Goal: Task Accomplishment & Management: Manage account settings

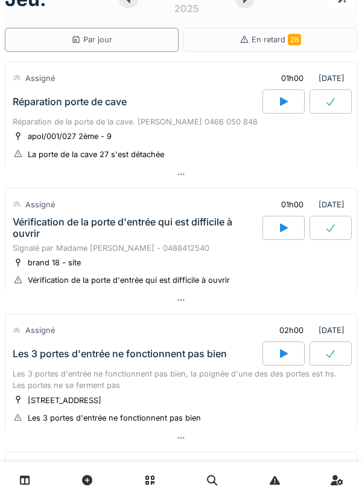
click at [197, 127] on div "Réparation de la porte de la cave. [PERSON_NAME] 0466 050 848" at bounding box center [181, 121] width 337 height 11
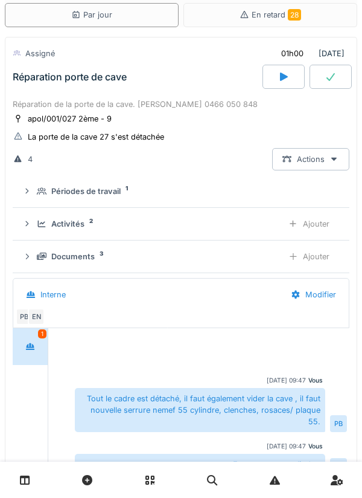
scroll to position [48, 0]
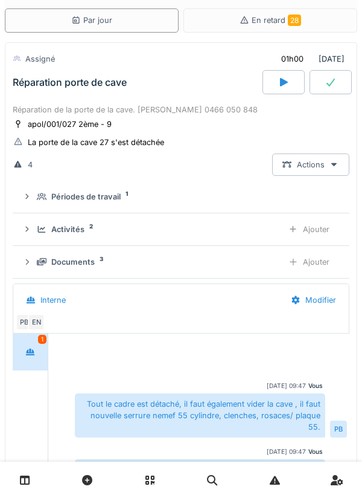
click at [316, 229] on div "Ajouter" at bounding box center [309, 229] width 62 height 22
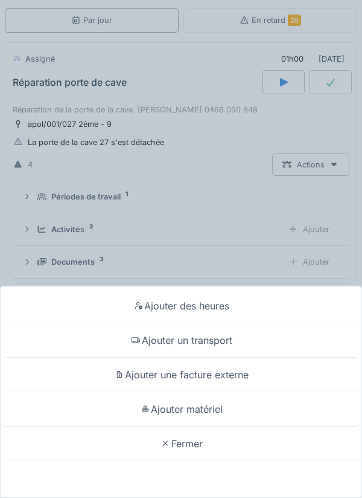
click at [236, 303] on div "Ajouter des heures" at bounding box center [181, 306] width 356 height 34
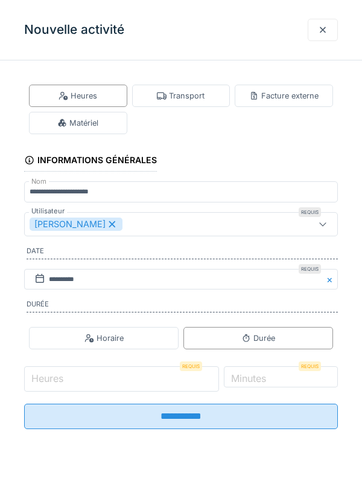
click at [134, 377] on input "Heures" at bounding box center [121, 378] width 195 height 25
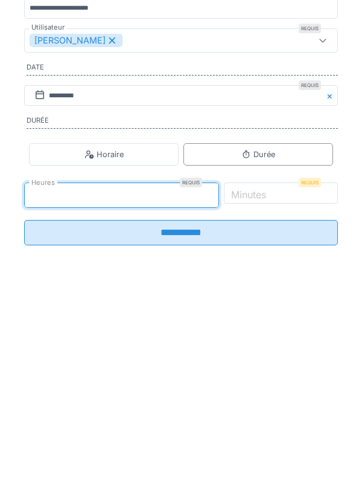
type input "*"
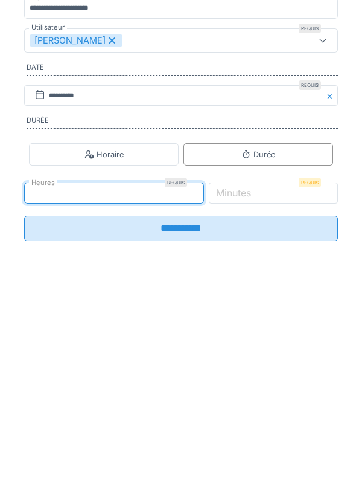
click at [243, 425] on input "**********" at bounding box center [181, 411] width 314 height 25
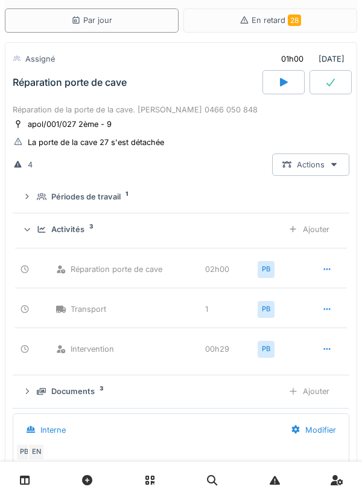
click at [318, 233] on div "Ajouter" at bounding box center [309, 229] width 62 height 22
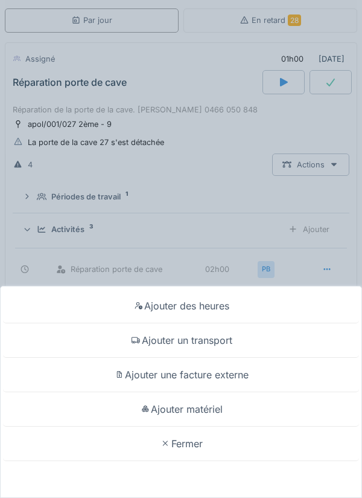
click at [226, 341] on div "Ajouter un transport" at bounding box center [181, 340] width 356 height 34
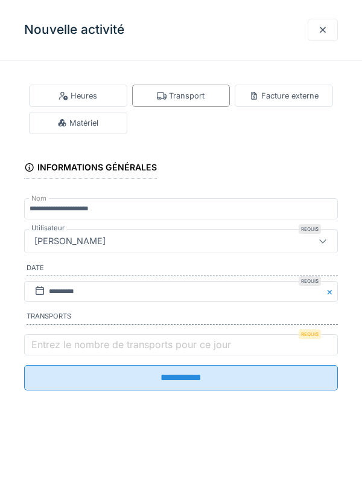
click at [193, 348] on label "Entrez le nombre de transports pour ce jour" at bounding box center [131, 344] width 205 height 14
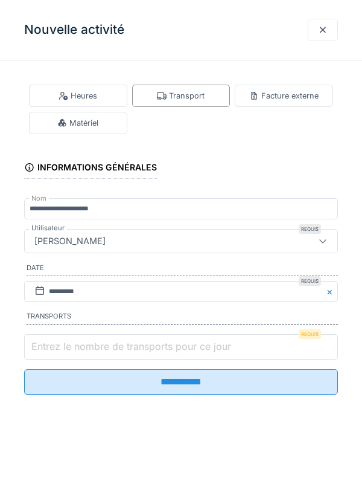
click at [193, 348] on input "Entrez le nombre de transports pour ce jour" at bounding box center [181, 346] width 314 height 25
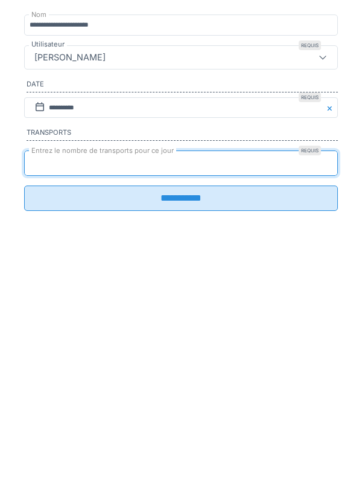
type input "*"
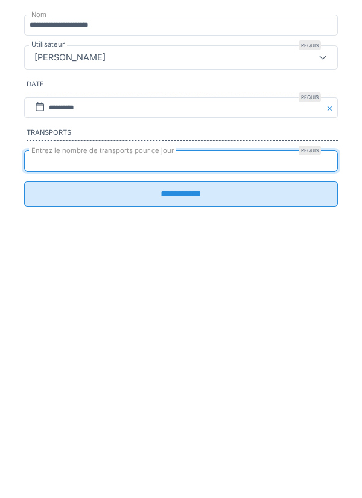
click at [204, 388] on input "**********" at bounding box center [181, 377] width 314 height 25
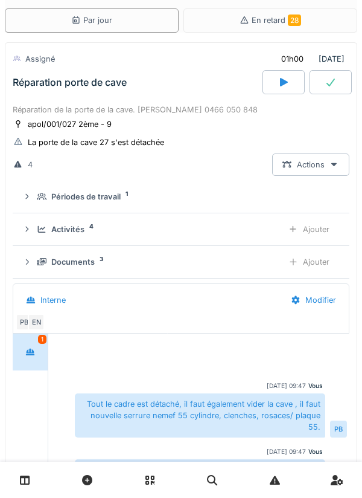
click at [317, 231] on div "Ajouter" at bounding box center [309, 229] width 62 height 22
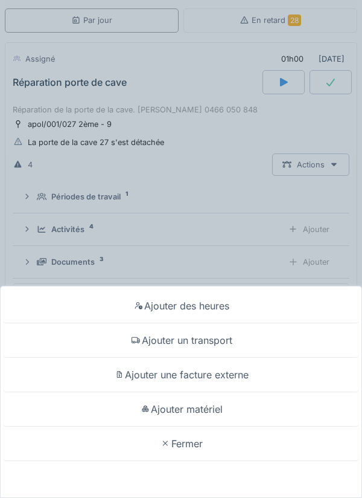
click at [222, 408] on div "Ajouter matériel" at bounding box center [181, 409] width 356 height 34
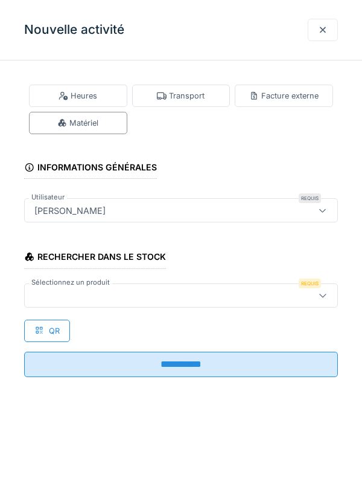
click at [176, 298] on div at bounding box center [161, 295] width 263 height 13
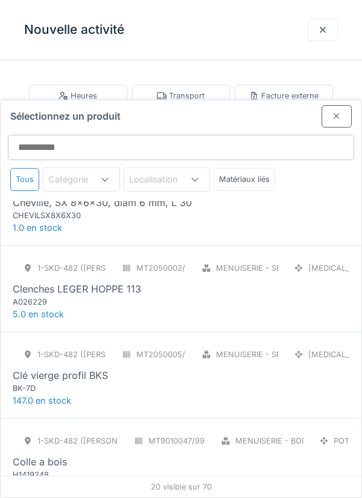
scroll to position [304, 0]
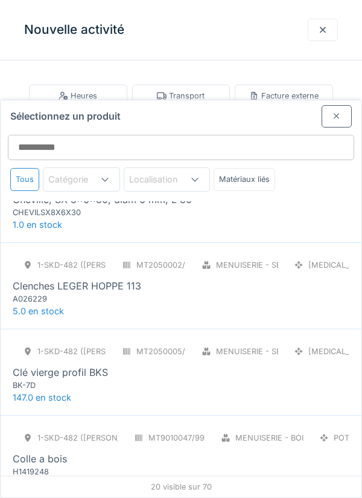
click at [255, 254] on div "1-SKD-482 (PAUL) MT2050002/999/007 Menuiserie - Serrurerie [MEDICAL_DATA] Clenc…" at bounding box center [181, 279] width 337 height 51
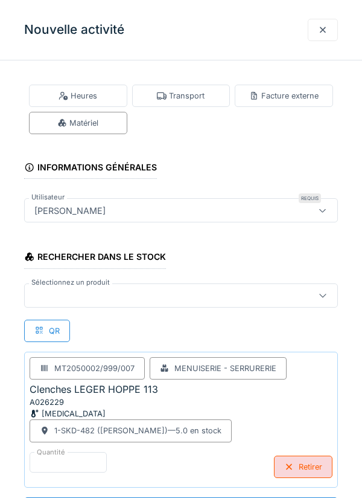
scroll to position [1, 0]
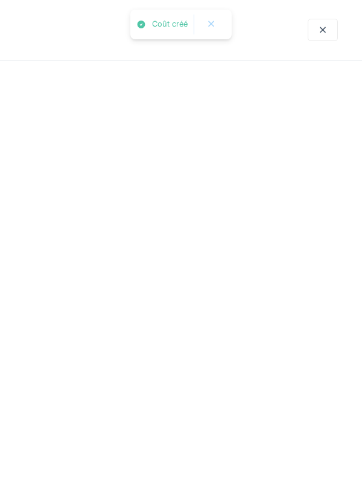
scroll to position [0, 0]
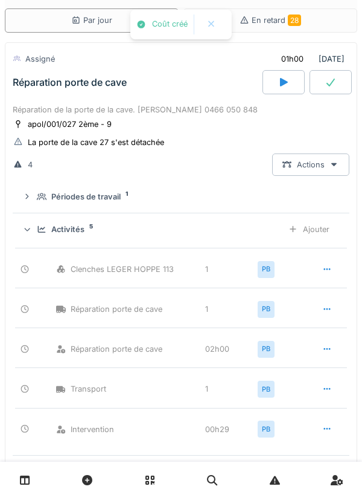
click at [318, 231] on div "Ajouter" at bounding box center [309, 229] width 62 height 22
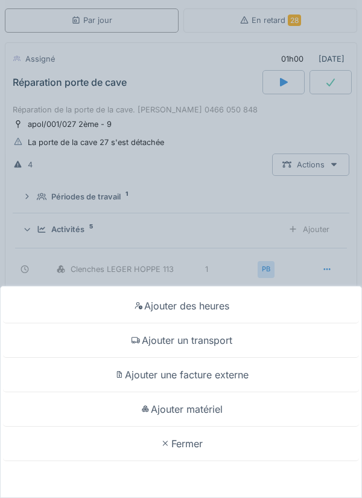
click at [239, 426] on div "Ajouter matériel" at bounding box center [181, 409] width 356 height 34
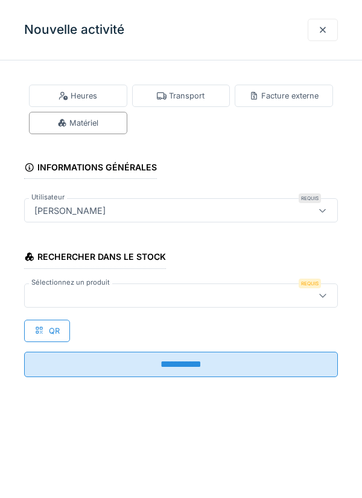
click at [271, 296] on div at bounding box center [161, 295] width 263 height 13
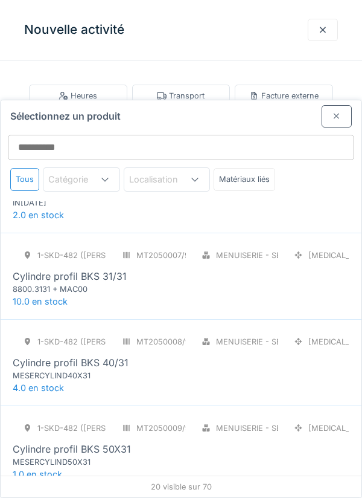
scroll to position [638, 0]
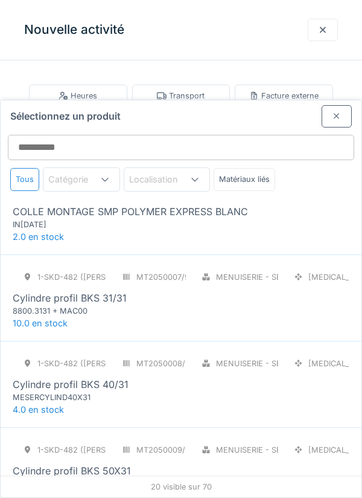
click at [228, 266] on div "1-SKD-482 (PAUL) MT2050007/999/007 Menuiserie - Serrurerie [MEDICAL_DATA] Cylin…" at bounding box center [181, 291] width 337 height 51
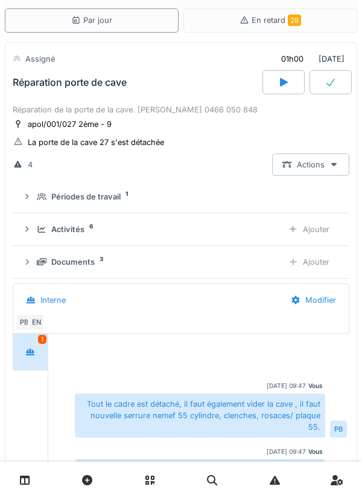
click at [304, 262] on div "Ajouter" at bounding box center [309, 262] width 62 height 22
click at [315, 232] on div "Ajouter" at bounding box center [309, 229] width 62 height 22
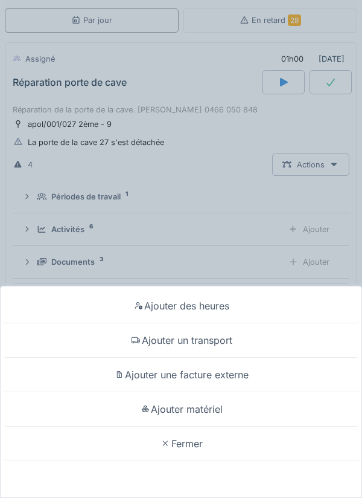
click at [222, 426] on div "Ajouter matériel" at bounding box center [181, 409] width 356 height 34
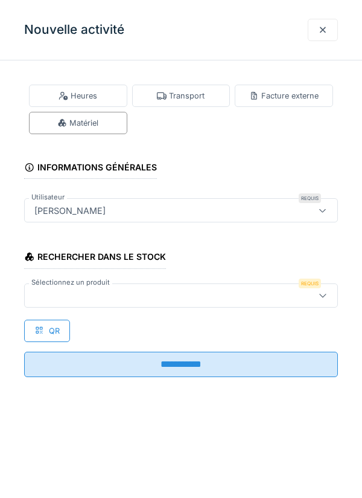
click at [241, 291] on div at bounding box center [161, 295] width 263 height 13
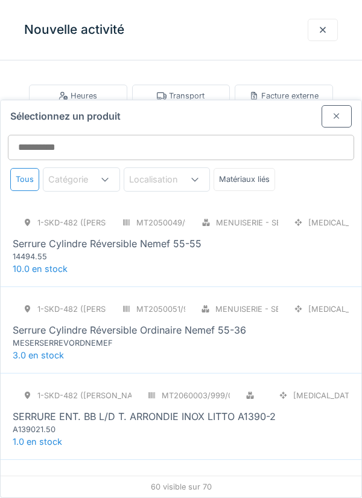
scroll to position [4560, 0]
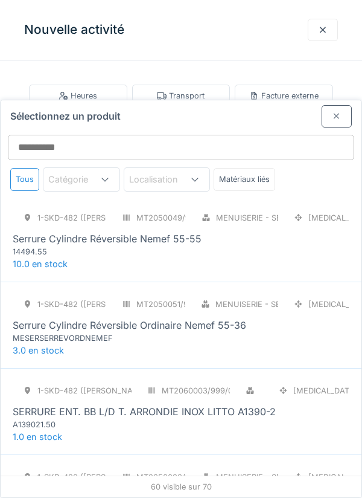
click at [204, 293] on div "1-SKD-482 (PAUL) MT2050051/999/007 Menuiserie - Serrurerie [MEDICAL_DATA] Serru…" at bounding box center [181, 318] width 337 height 51
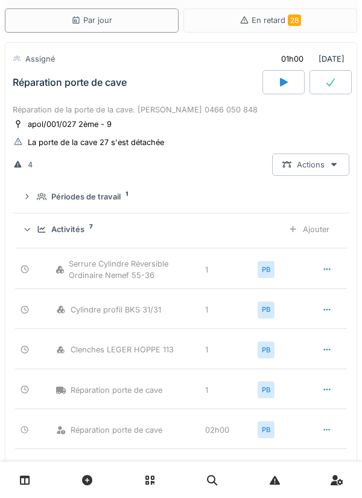
click at [316, 230] on div "Ajouter" at bounding box center [309, 229] width 62 height 22
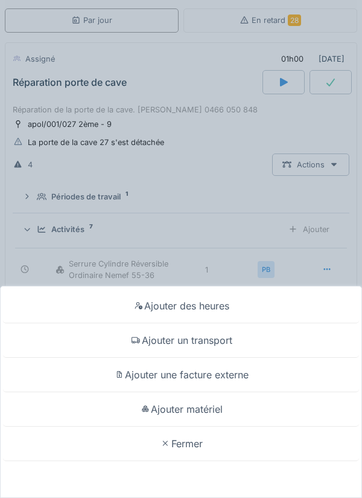
click at [220, 426] on div "Ajouter matériel" at bounding box center [181, 409] width 356 height 34
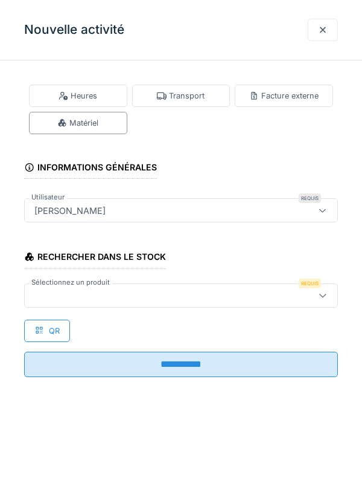
click at [215, 290] on div at bounding box center [161, 295] width 263 height 13
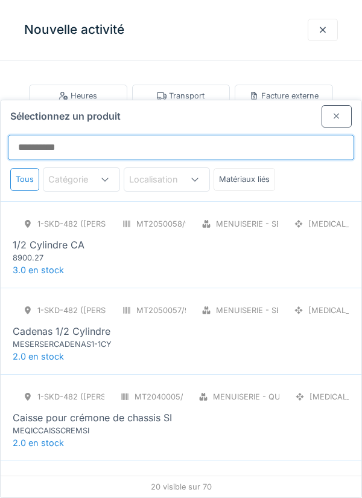
click at [222, 135] on input "Sélectionnez un produit" at bounding box center [181, 147] width 347 height 25
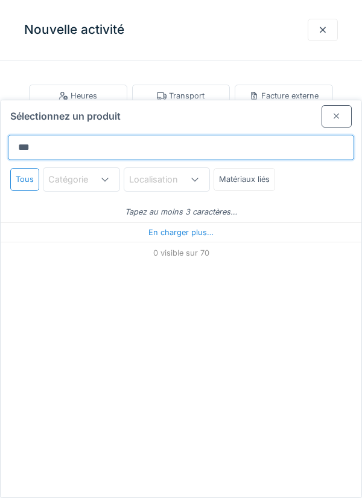
type input "****"
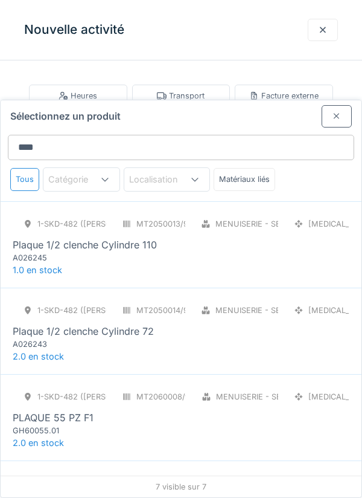
click at [242, 29] on div "Nouvelle activité" at bounding box center [181, 30] width 362 height 60
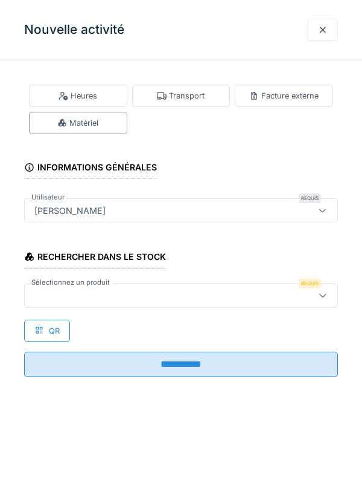
click at [252, 298] on div at bounding box center [161, 295] width 263 height 13
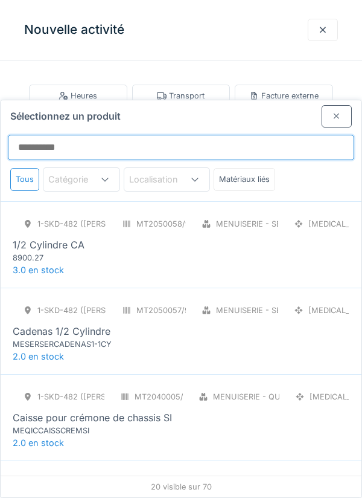
click at [199, 135] on input "Sélectionnez un produit" at bounding box center [181, 147] width 347 height 25
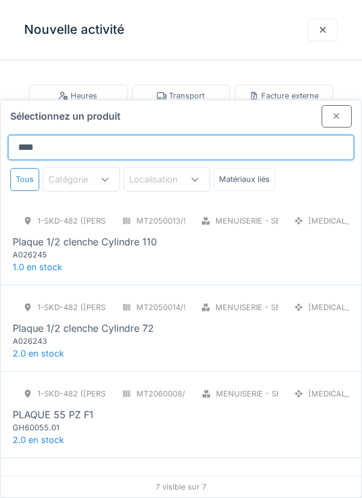
scroll to position [0, 0]
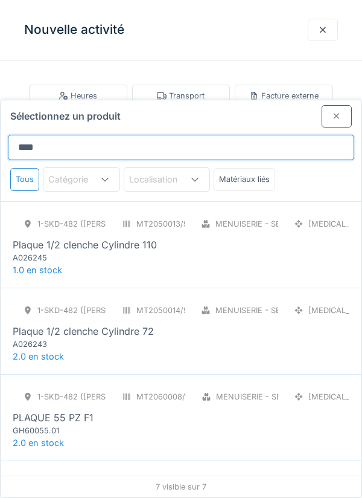
click at [248, 135] on input "****" at bounding box center [181, 147] width 347 height 25
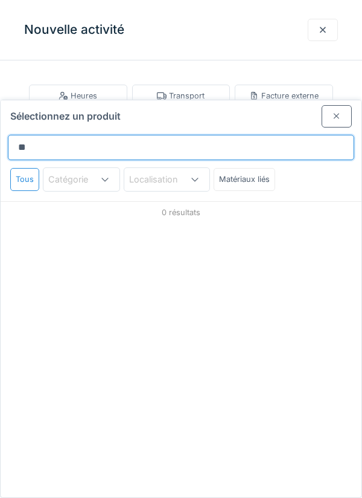
type input "*"
type input "****"
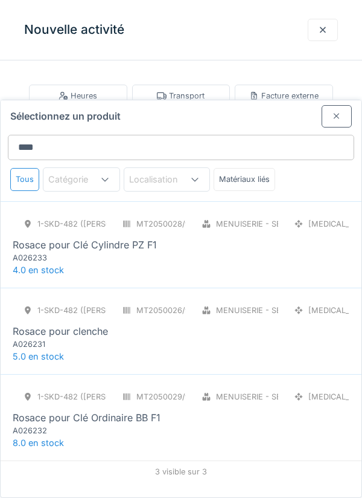
click at [174, 216] on div "1-SKD-482 (PAUL) MT2050028/999/007 Menuiserie - Serrurerie [MEDICAL_DATA] Rosac…" at bounding box center [181, 238] width 337 height 51
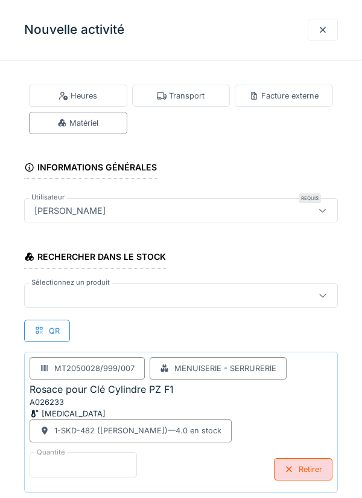
click at [93, 464] on input "*" at bounding box center [84, 464] width 108 height 25
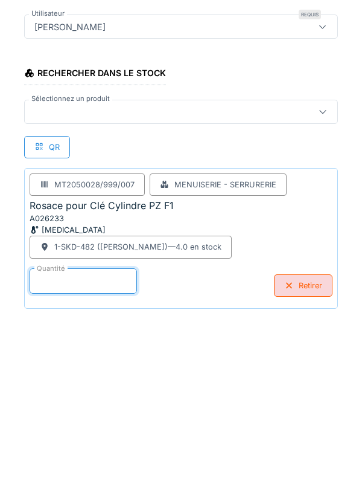
scroll to position [63, 0]
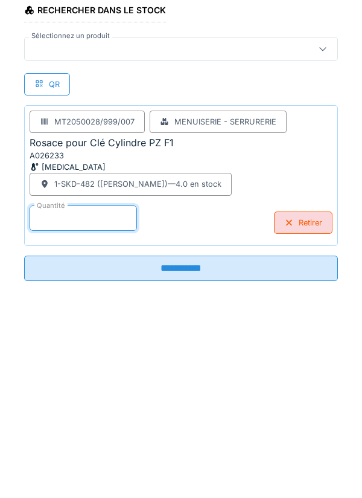
type input "*"
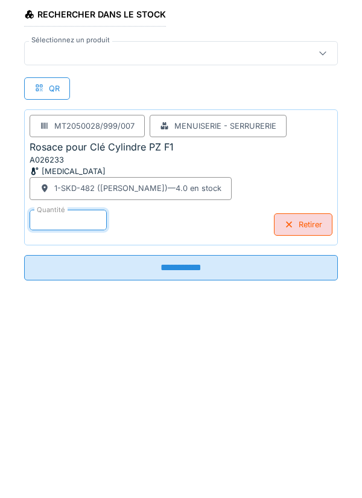
click at [217, 456] on input "**********" at bounding box center [181, 450] width 314 height 25
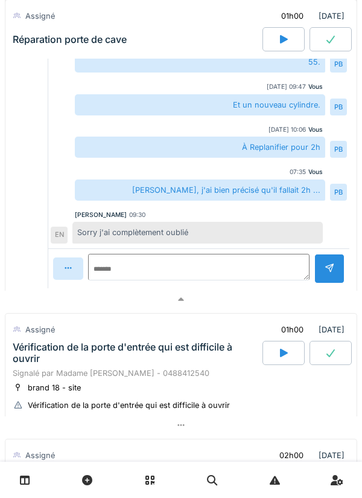
scroll to position [401, 0]
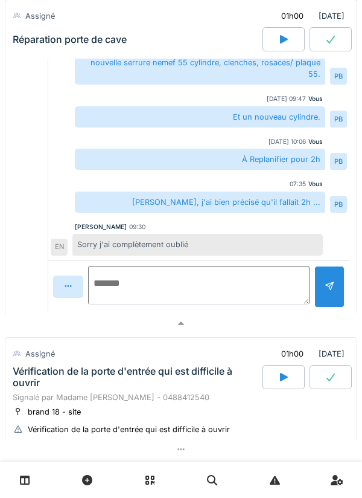
click at [220, 278] on textarea at bounding box center [199, 285] width 222 height 39
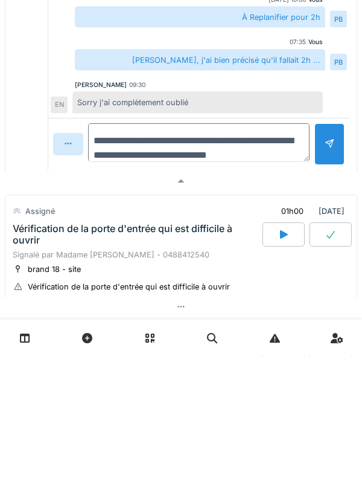
scroll to position [14, 0]
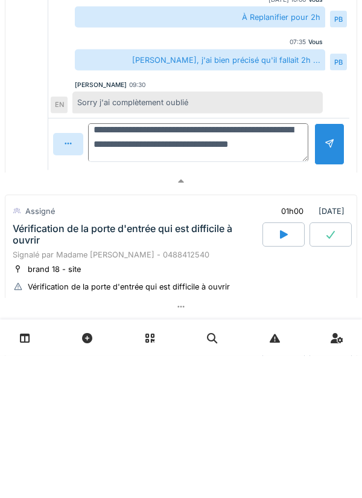
type textarea "**********"
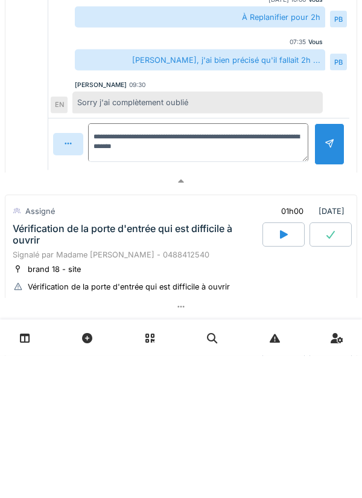
click at [331, 290] on div at bounding box center [330, 286] width 10 height 11
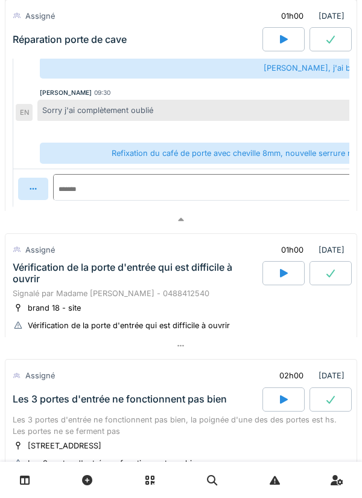
scroll to position [534, 0]
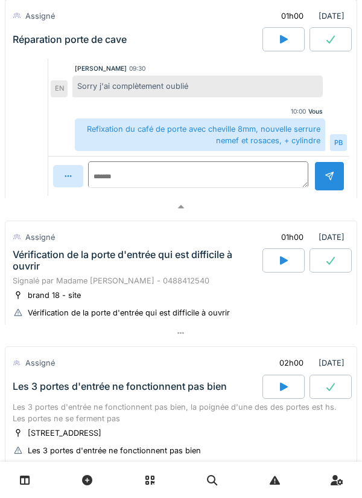
click at [275, 268] on div at bounding box center [284, 260] width 42 height 24
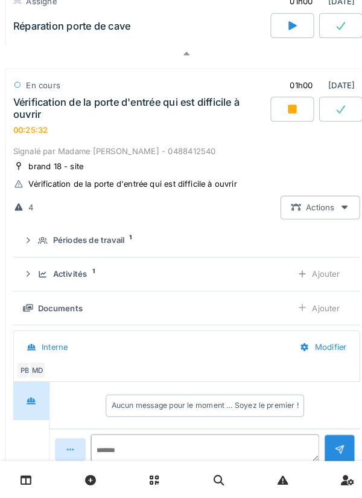
scroll to position [687, 0]
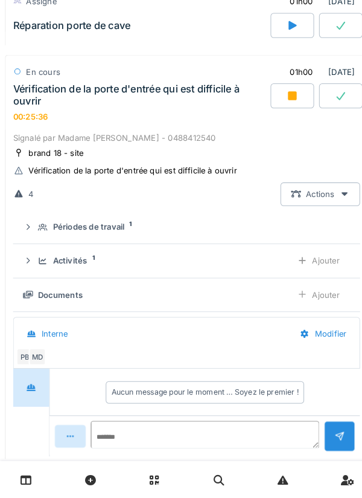
click at [310, 303] on div "Ajouter" at bounding box center [309, 300] width 62 height 22
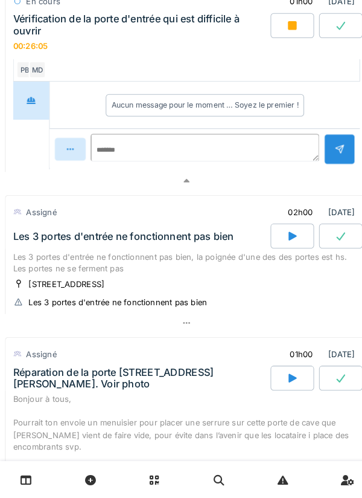
scroll to position [968, 0]
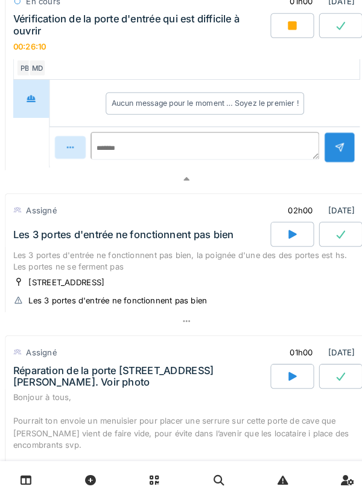
click at [53, 272] on div "Les 3 portes d'entrée ne fonctionnent pas bien, la poignée d'une des des portes…" at bounding box center [181, 267] width 337 height 23
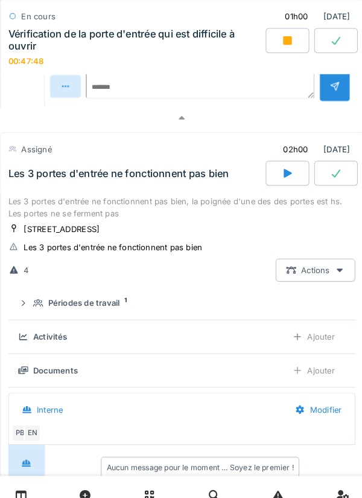
scroll to position [1036, 0]
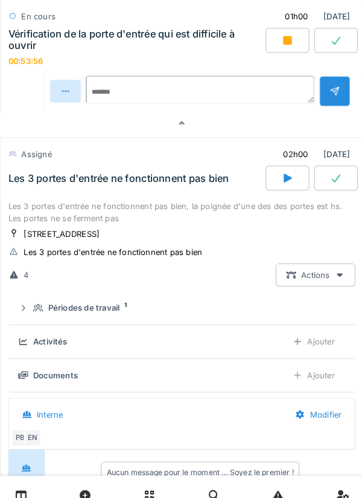
click at [275, 43] on div at bounding box center [284, 39] width 42 height 24
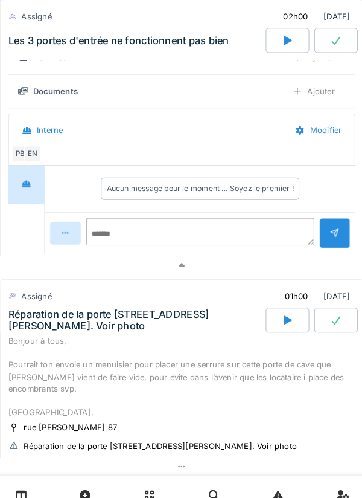
scroll to position [1029, 0]
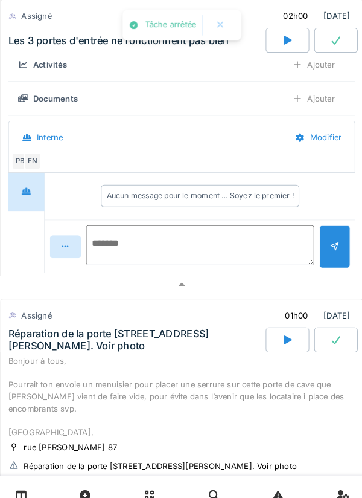
click at [201, 234] on textarea at bounding box center [199, 238] width 222 height 39
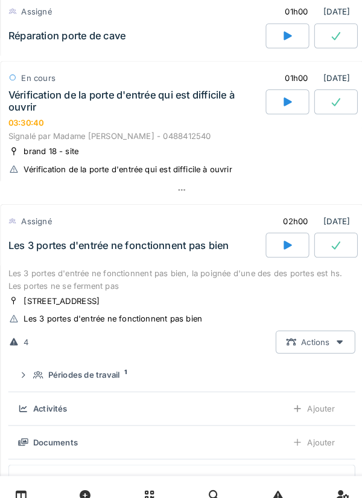
scroll to position [694, 0]
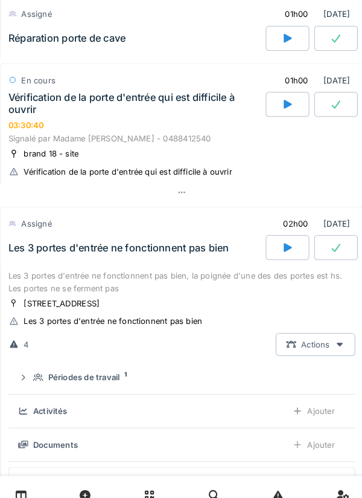
click at [240, 152] on div "brand 18 - site Vérification de la porte d'entrée qui est difficile à ouvrir" at bounding box center [181, 158] width 337 height 30
click at [242, 157] on div "brand 18 - site Vérification de la porte d'entrée qui est difficile à ouvrir" at bounding box center [181, 158] width 337 height 30
click at [202, 123] on div "Vérification de la porte d'entrée qui est difficile à ouvrir 03:30:40" at bounding box center [136, 107] width 252 height 37
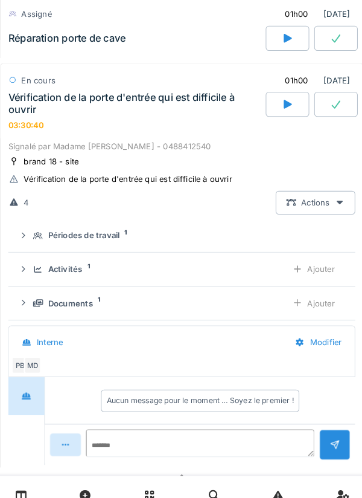
scroll to position [708, 0]
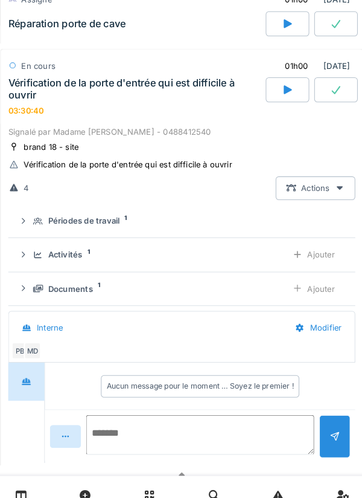
click at [168, 417] on textarea at bounding box center [199, 421] width 222 height 39
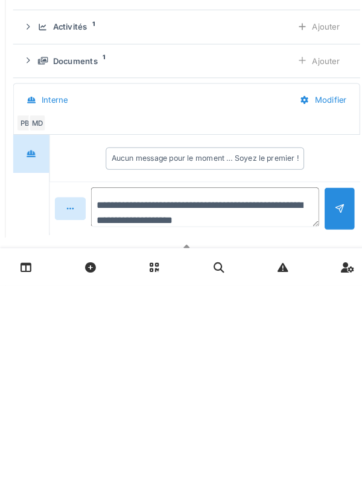
type textarea "**********"
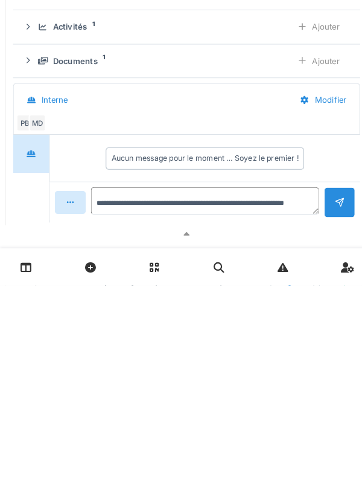
click at [322, 432] on div at bounding box center [330, 417] width 30 height 30
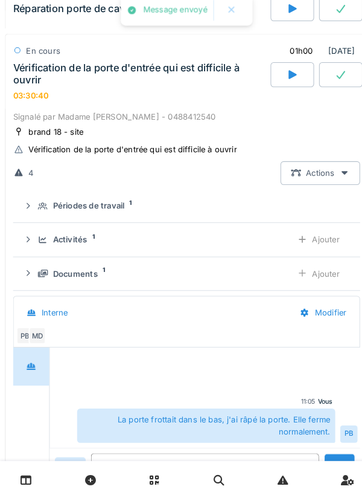
click at [312, 251] on div "Ajouter" at bounding box center [309, 247] width 62 height 22
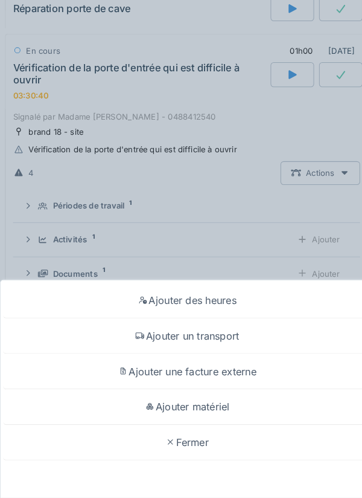
click at [231, 342] on div "Ajouter un transport" at bounding box center [181, 340] width 356 height 34
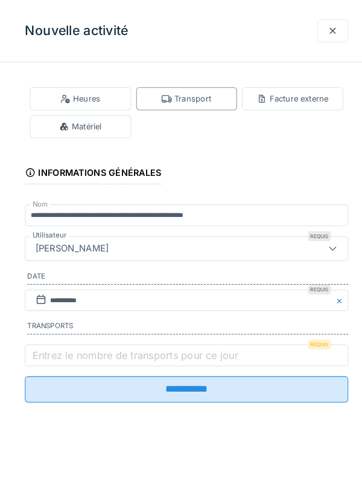
click at [208, 351] on label "Entrez le nombre de transports pour ce jour" at bounding box center [131, 344] width 205 height 14
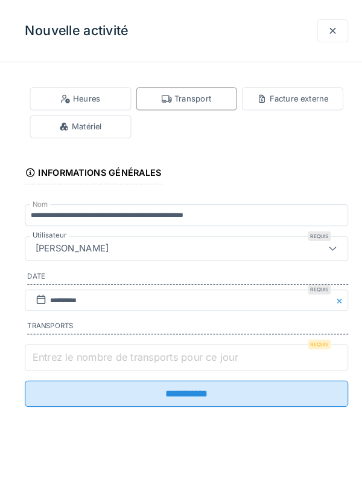
click at [208, 355] on input "Entrez le nombre de transports pour ce jour" at bounding box center [181, 346] width 314 height 25
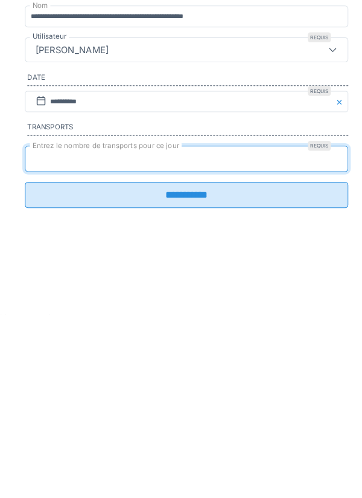
type input "*"
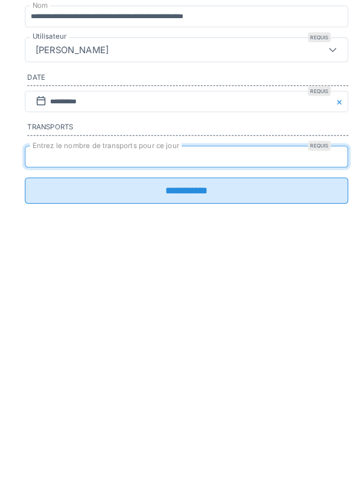
click at [263, 387] on input "**********" at bounding box center [181, 377] width 314 height 25
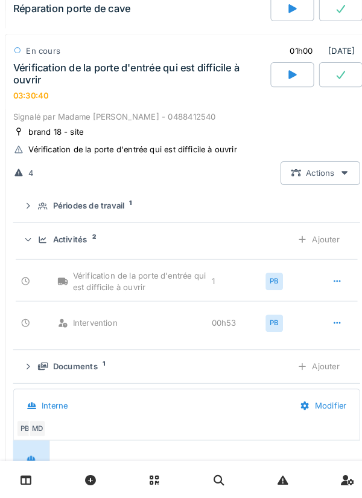
click at [315, 371] on div "Ajouter" at bounding box center [309, 370] width 62 height 22
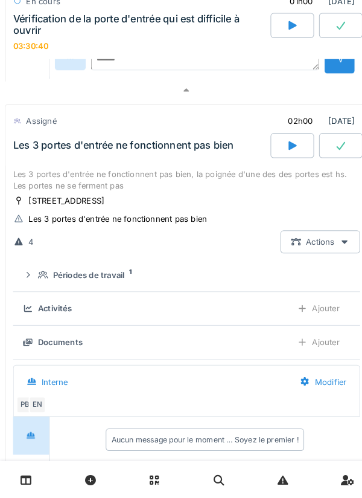
scroll to position [1218, 0]
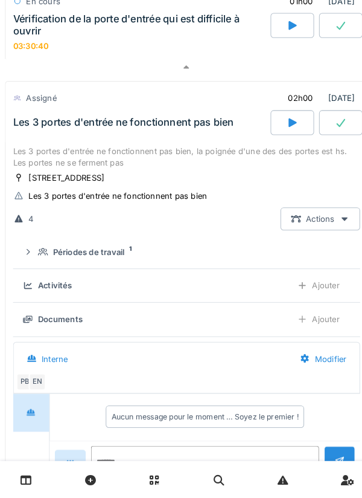
click at [281, 144] on div at bounding box center [284, 133] width 42 height 24
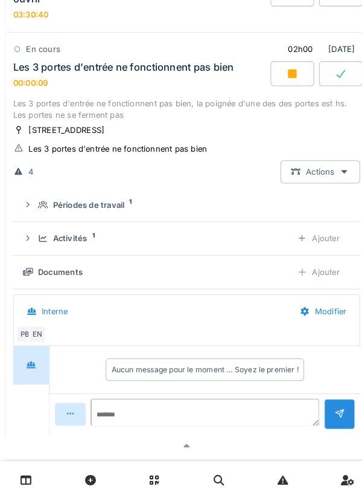
scroll to position [1266, 0]
click at [161, 416] on textarea at bounding box center [199, 420] width 222 height 39
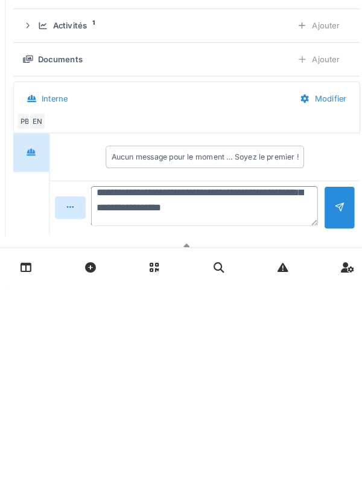
scroll to position [43, 0]
click at [115, 439] on textarea "**********" at bounding box center [198, 420] width 220 height 39
click at [237, 440] on textarea "**********" at bounding box center [198, 420] width 220 height 39
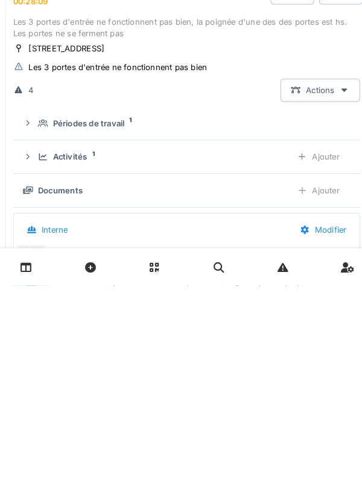
scroll to position [1148, 0]
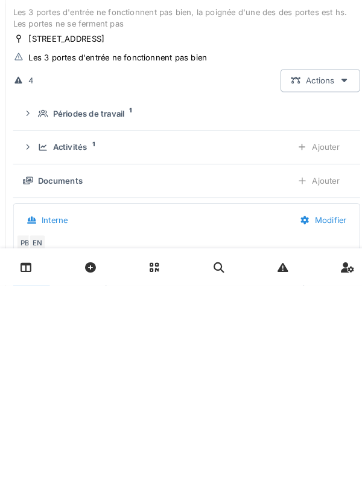
type textarea "**********"
click at [315, 401] on div "Ajouter" at bounding box center [309, 396] width 62 height 22
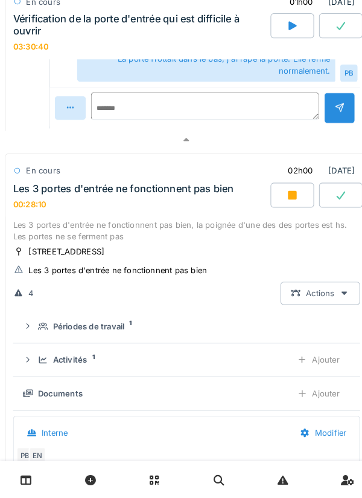
scroll to position [54, 0]
click at [161, 196] on div "Les 3 portes d'entrée ne fonctionnent pas bien" at bounding box center [120, 196] width 214 height 11
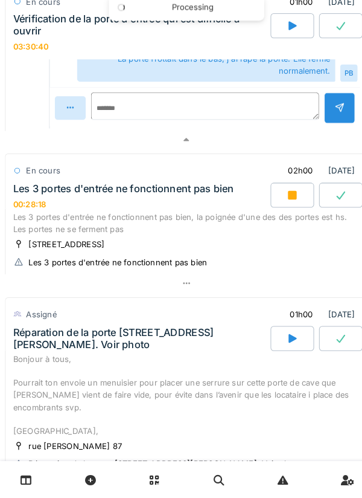
click at [228, 242] on div "Les 3 portes d'entrée ne fonctionnent pas bien, la poignée d'une des des portes…" at bounding box center [181, 230] width 337 height 23
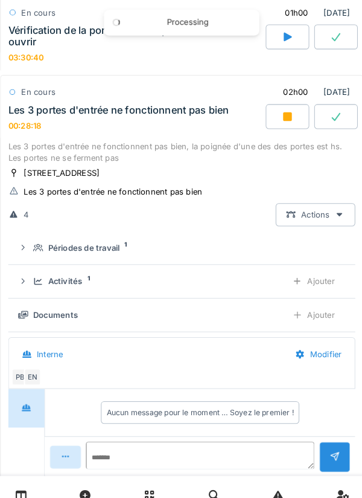
scroll to position [1266, 0]
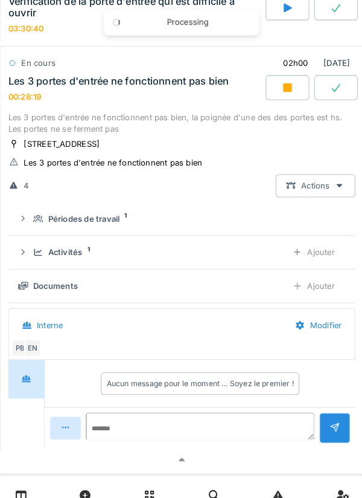
click at [314, 285] on div "Ajouter" at bounding box center [309, 277] width 62 height 22
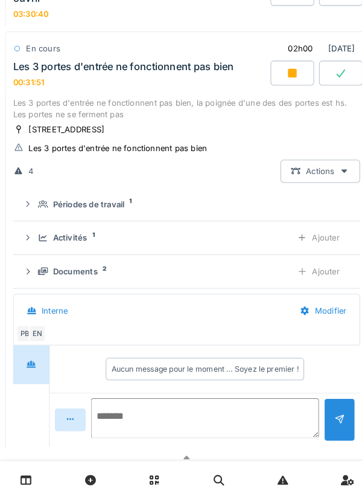
click at [214, 417] on textarea at bounding box center [199, 419] width 222 height 39
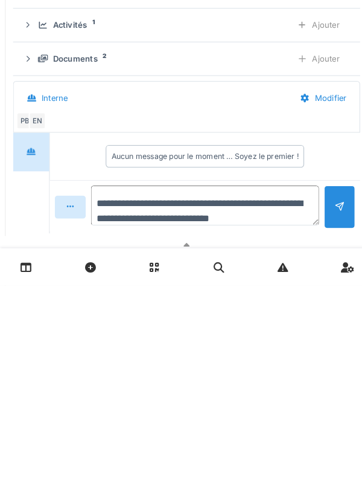
click at [182, 439] on textarea "**********" at bounding box center [199, 419] width 222 height 39
click at [294, 438] on textarea "**********" at bounding box center [199, 419] width 222 height 39
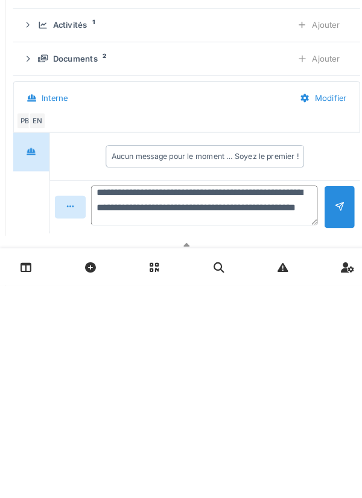
click at [187, 439] on textarea "**********" at bounding box center [198, 419] width 220 height 39
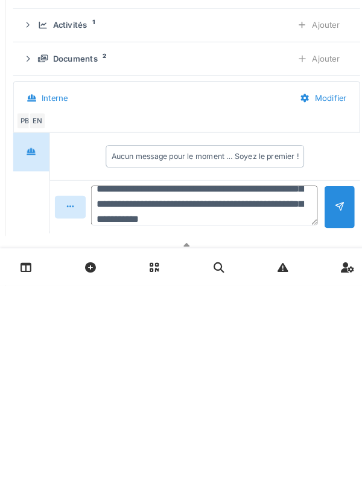
scroll to position [57, 0]
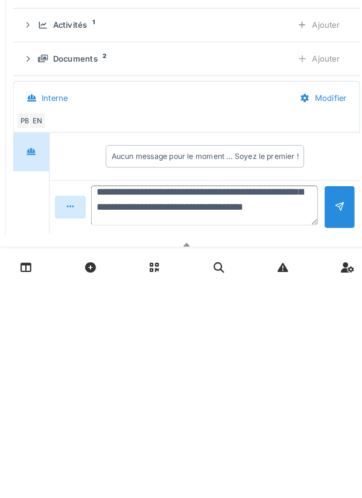
type textarea "**********"
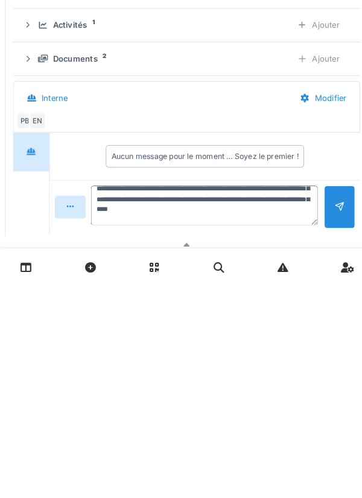
click at [327, 419] on div at bounding box center [330, 421] width 30 height 42
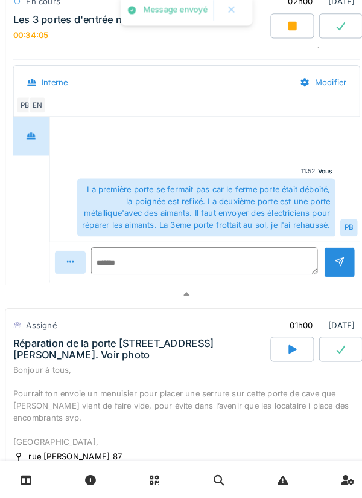
scroll to position [1491, 0]
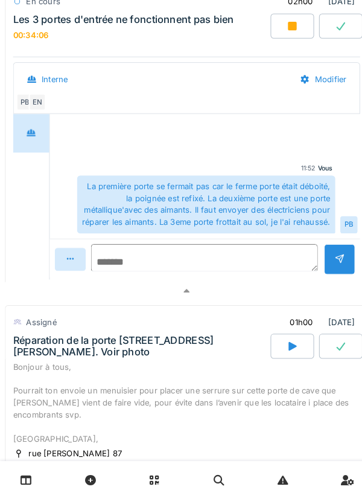
click at [198, 272] on textarea at bounding box center [198, 264] width 220 height 27
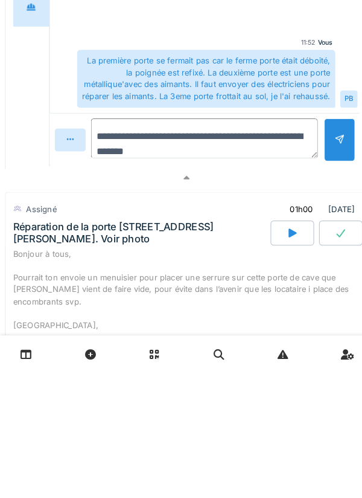
type textarea "**********"
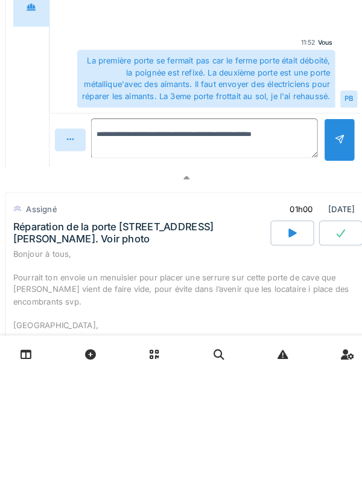
click at [330, 271] on div at bounding box center [330, 271] width 10 height 11
